Goal: Task Accomplishment & Management: Manage account settings

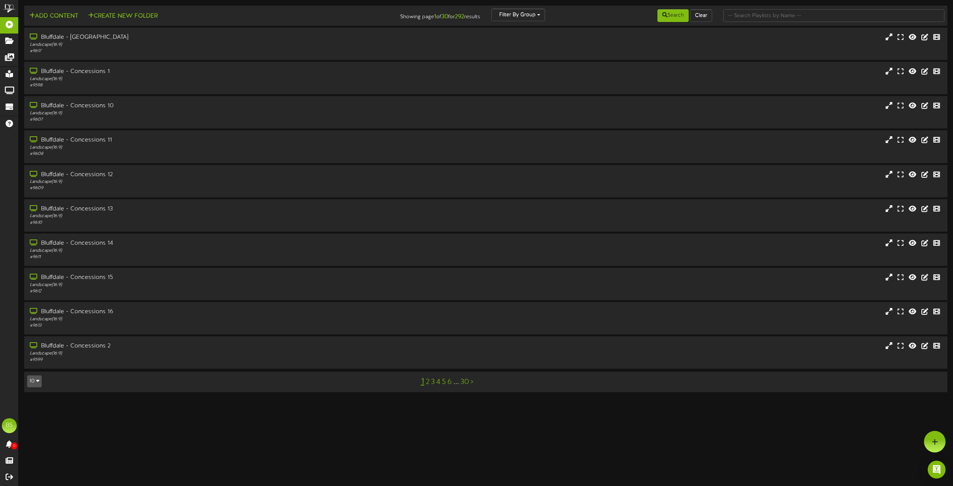
click at [36, 382] on icon "button" at bounding box center [37, 380] width 3 height 5
drag, startPoint x: 38, startPoint y: 371, endPoint x: 119, endPoint y: 396, distance: 84.9
click at [35, 370] on div "100" at bounding box center [35, 366] width 14 height 11
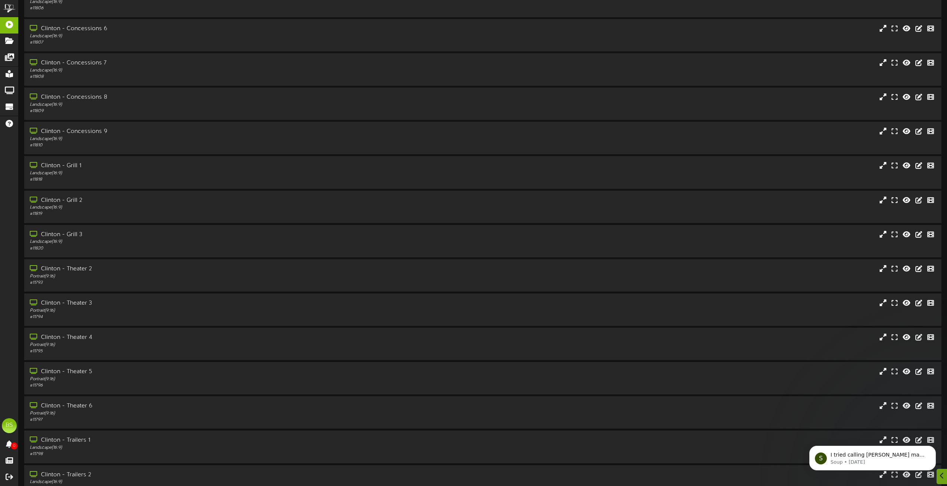
scroll to position [3000, 0]
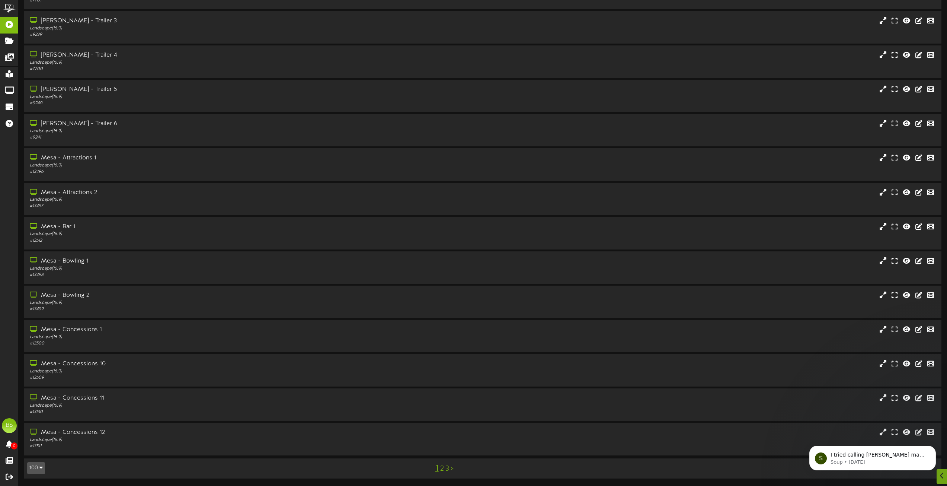
click at [442, 469] on link "2" at bounding box center [442, 469] width 4 height 8
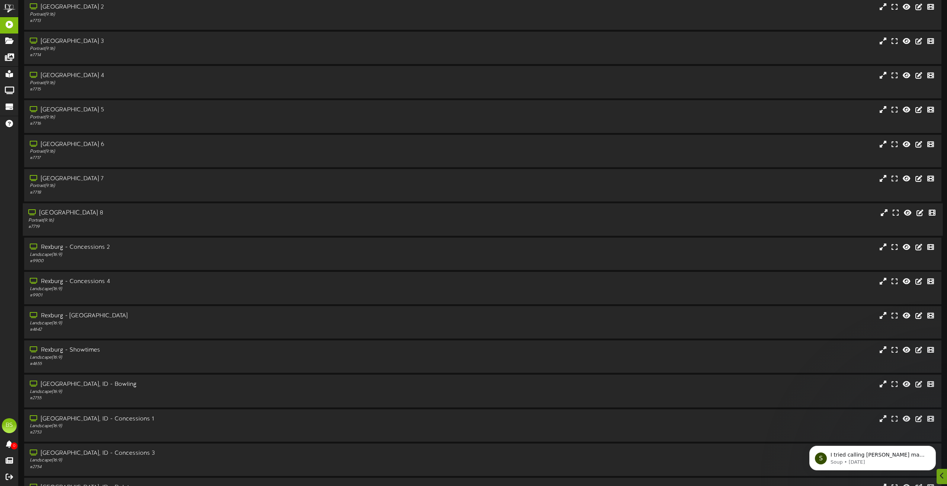
scroll to position [2122, 0]
click at [105, 283] on div "[GEOGRAPHIC_DATA], ID - Concessions 3" at bounding box center [214, 282] width 372 height 9
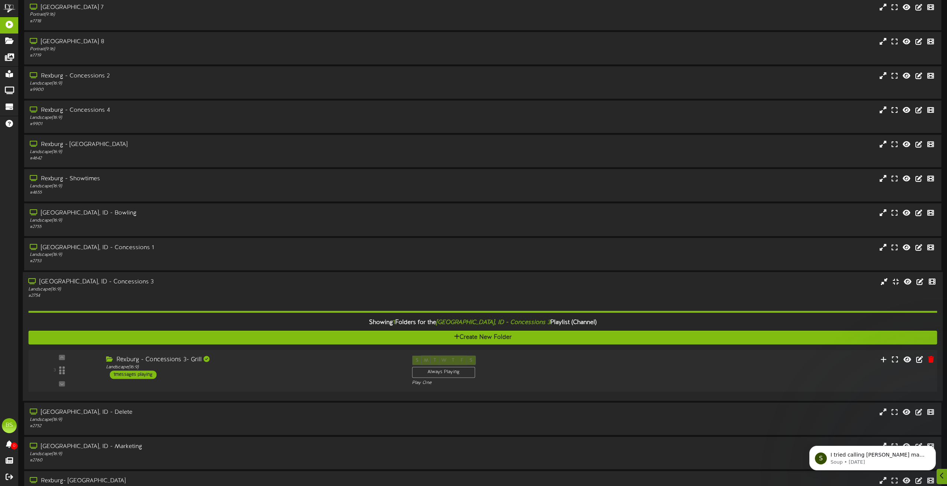
drag, startPoint x: 137, startPoint y: 375, endPoint x: 157, endPoint y: 362, distance: 23.1
click at [138, 375] on div "1 messages playing" at bounding box center [133, 374] width 47 height 8
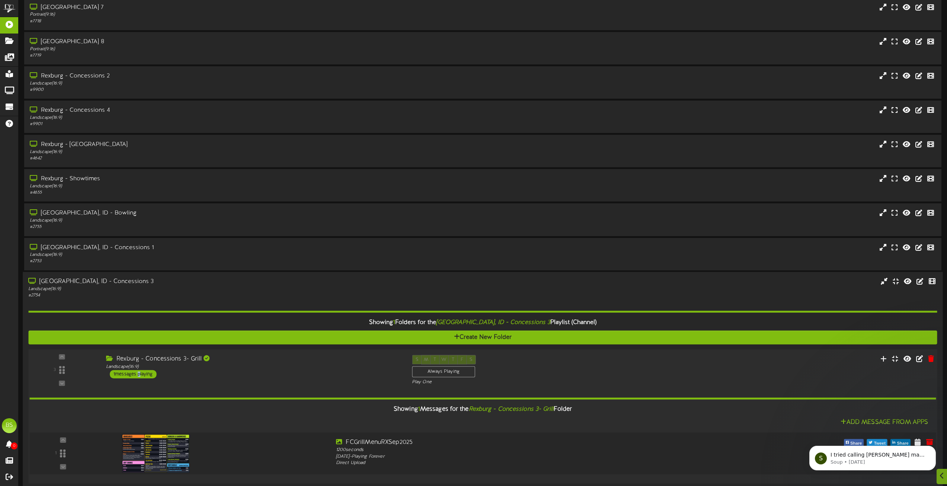
click at [175, 452] on img at bounding box center [156, 453] width 68 height 38
click at [144, 373] on div "1 messages playing" at bounding box center [133, 374] width 47 height 8
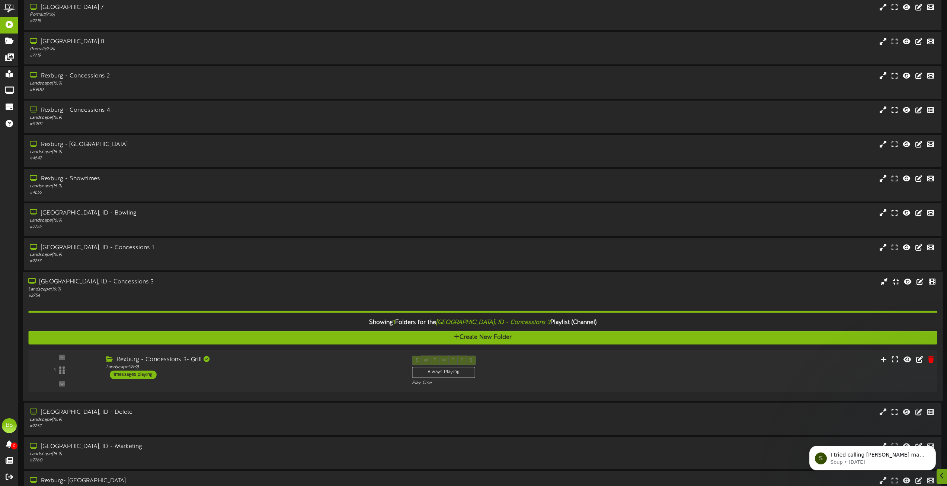
drag, startPoint x: 141, startPoint y: 372, endPoint x: 347, endPoint y: 372, distance: 206.2
click at [141, 372] on div "1 messages playing" at bounding box center [133, 374] width 47 height 8
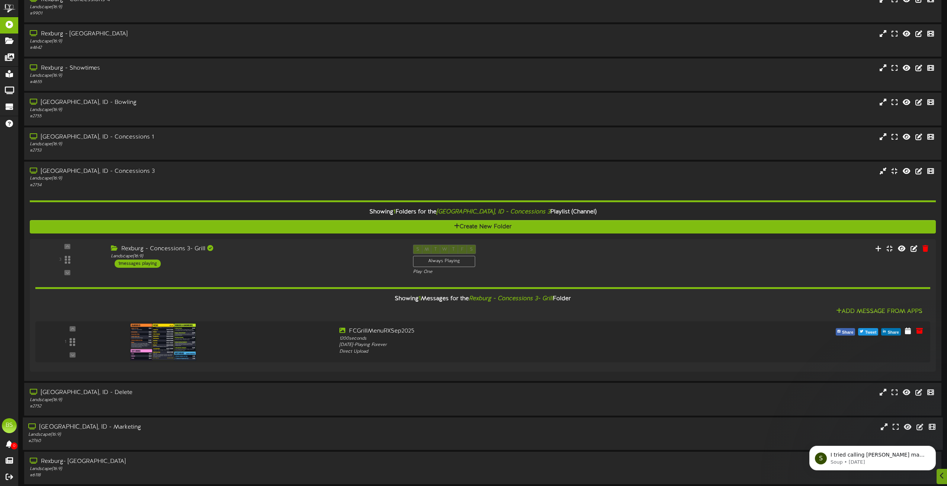
scroll to position [2271, 0]
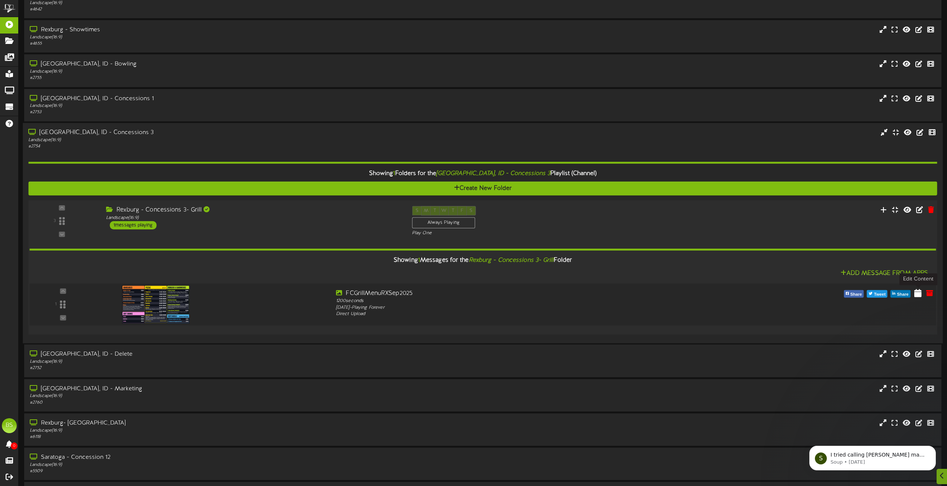
click at [920, 294] on icon at bounding box center [918, 293] width 7 height 8
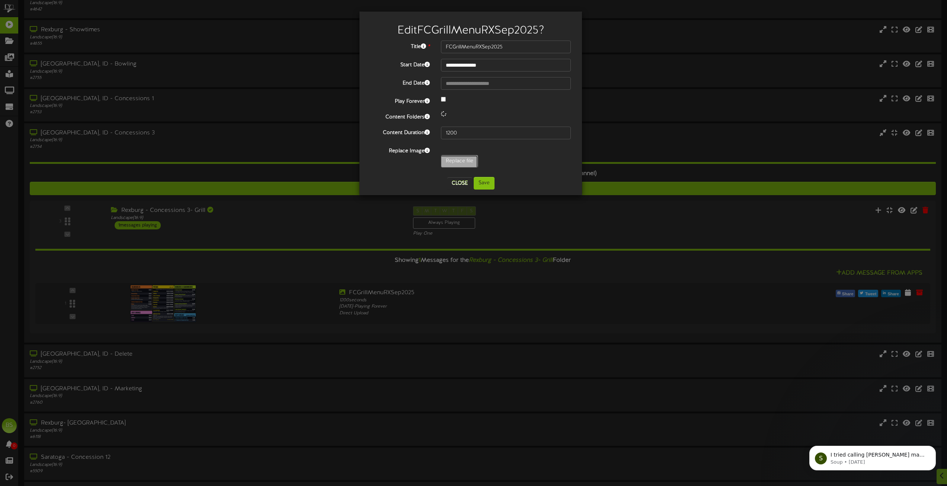
click at [461, 162] on input "Replace file" at bounding box center [73, 181] width 810 height 53
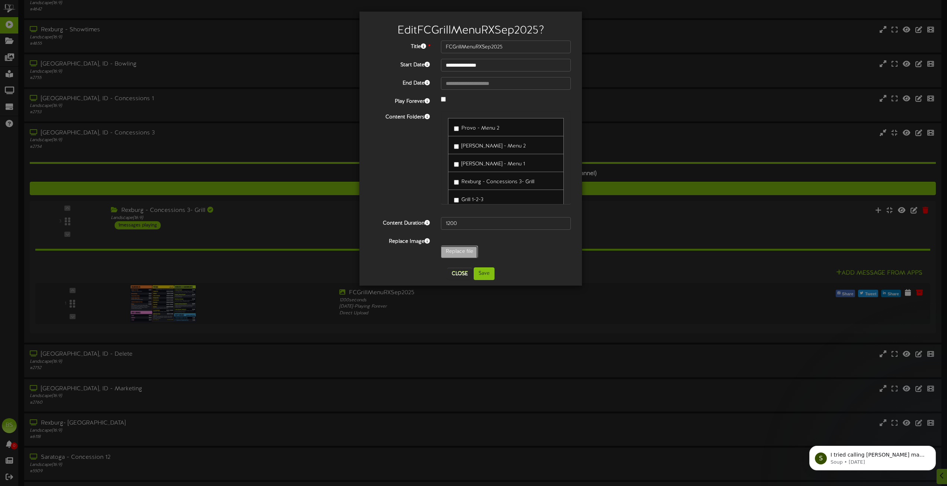
type input "**********"
type input "FCGrillMenuRXSep20251"
click at [487, 274] on button "Save" at bounding box center [484, 273] width 21 height 13
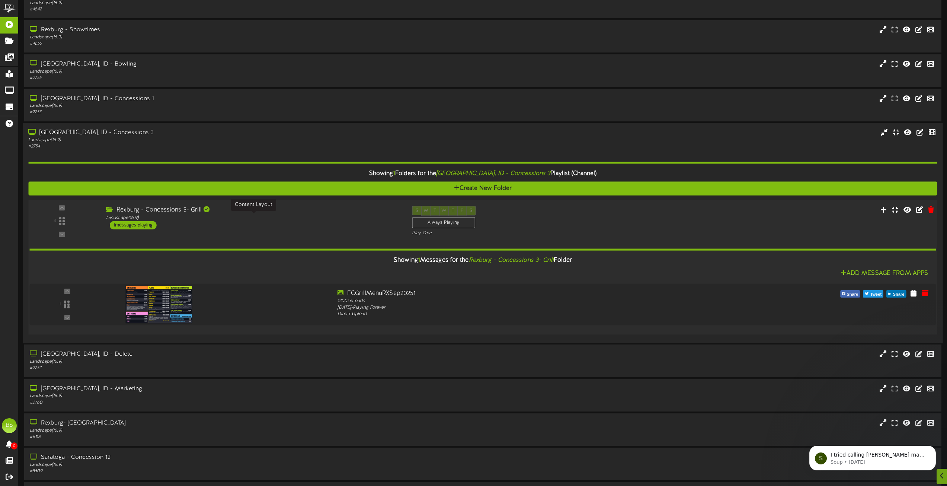
drag, startPoint x: 257, startPoint y: 218, endPoint x: 222, endPoint y: 240, distance: 40.9
click at [254, 219] on div "Landscape ( 16:9 )" at bounding box center [253, 217] width 295 height 6
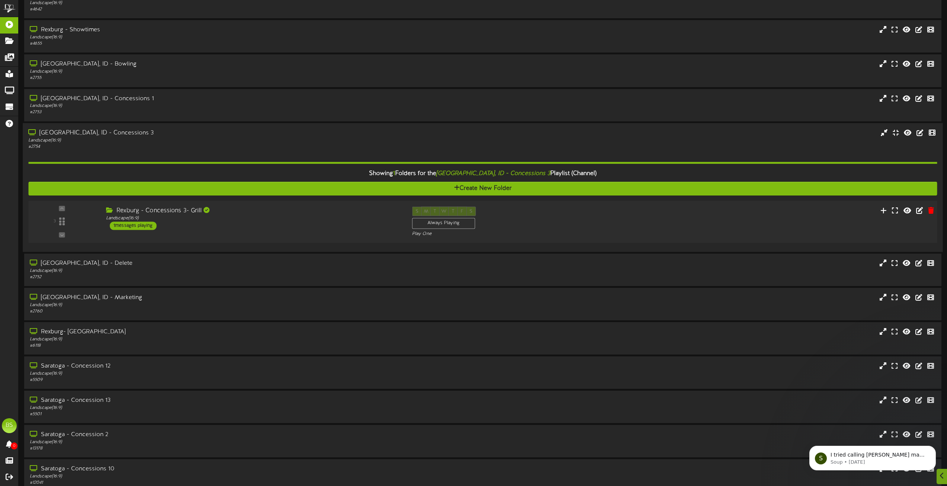
click at [142, 225] on div "1 messages playing" at bounding box center [133, 226] width 47 height 8
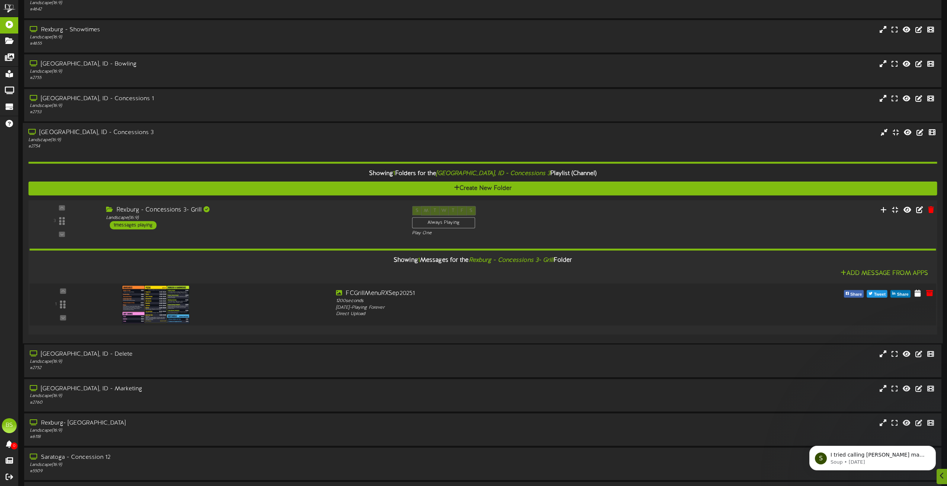
click at [163, 307] on img at bounding box center [156, 304] width 68 height 38
click at [102, 133] on div "[GEOGRAPHIC_DATA], ID - Concessions 3" at bounding box center [214, 132] width 372 height 9
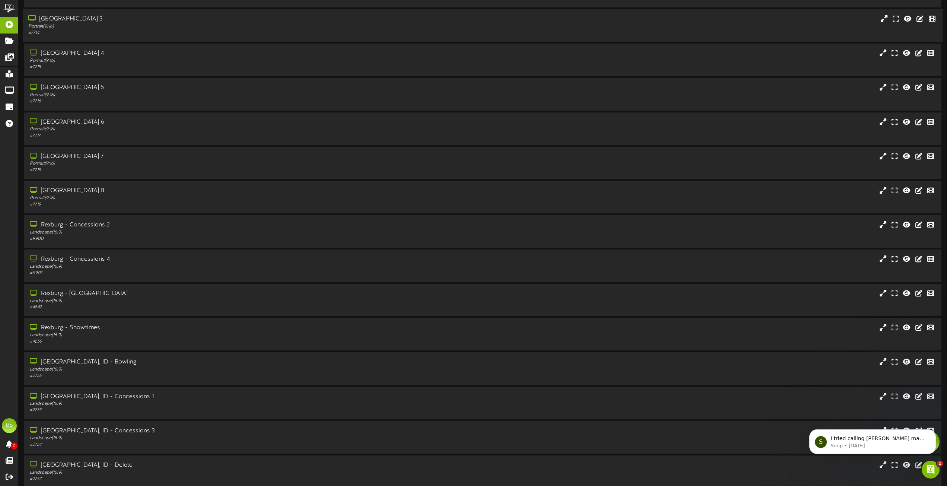
scroll to position [0, 0]
